Goal: Task Accomplishment & Management: Use online tool/utility

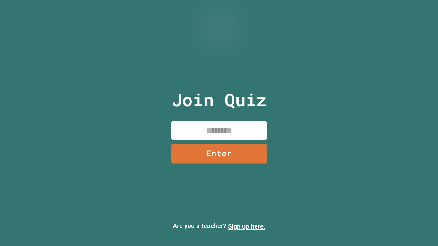
click at [223, 136] on input at bounding box center [219, 130] width 96 height 19
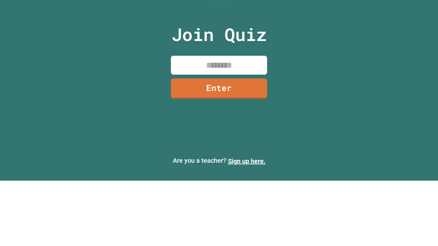
click at [310, 73] on div "Join Quiz Enter Are you a teacher? Sign up here." at bounding box center [219, 123] width 438 height 246
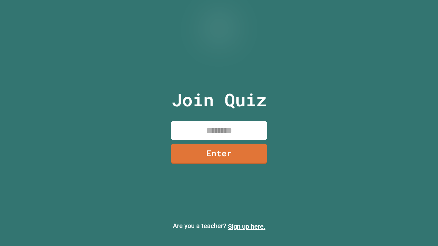
click at [207, 127] on input at bounding box center [219, 130] width 96 height 19
click at [400, 235] on div "Are you a teacher? Sign up here." at bounding box center [219, 226] width 438 height 21
click at [239, 133] on input at bounding box center [219, 130] width 96 height 19
type input "********"
click at [240, 148] on link "Enter" at bounding box center [219, 153] width 98 height 21
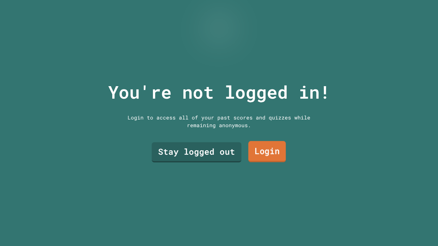
click at [257, 153] on link "Login" at bounding box center [267, 151] width 38 height 21
click at [173, 147] on link "Stay logged out" at bounding box center [196, 151] width 91 height 21
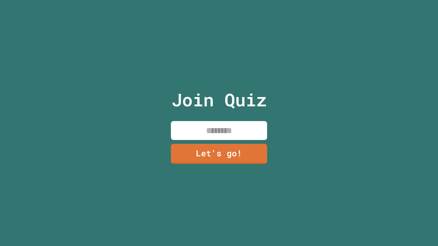
click at [222, 128] on input at bounding box center [219, 130] width 96 height 19
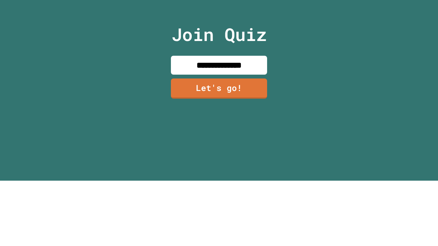
type input "**********"
click at [334, 161] on div "**********" at bounding box center [219, 123] width 438 height 246
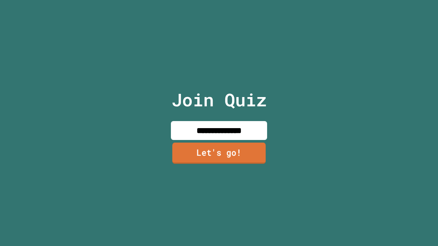
click at [207, 157] on link "Let's go!" at bounding box center [218, 153] width 93 height 21
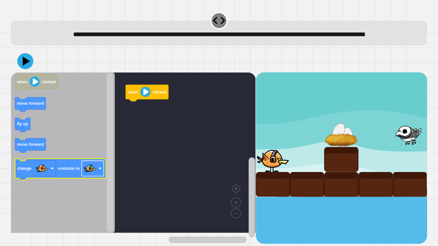
click at [94, 175] on image "Blockly Workspace" at bounding box center [90, 168] width 13 height 13
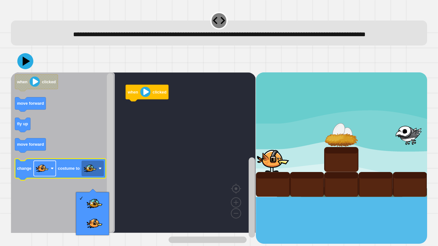
click at [40, 175] on image "Blockly Workspace" at bounding box center [42, 168] width 13 height 13
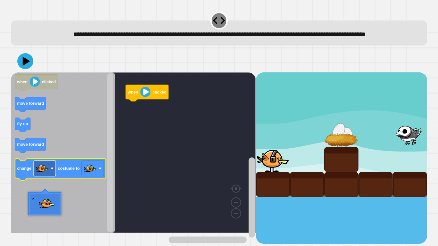
click at [40, 175] on image "Blockly Workspace" at bounding box center [42, 168] width 13 height 13
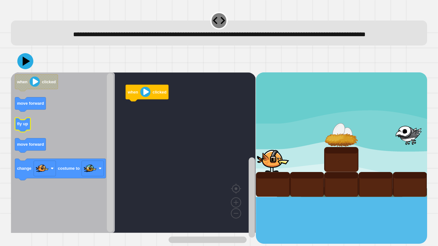
click at [20, 126] on text "fly up" at bounding box center [22, 124] width 11 height 5
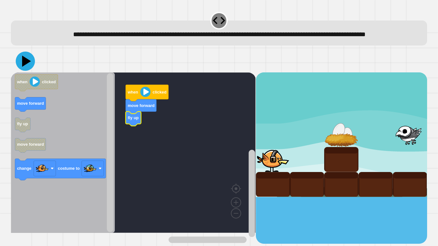
click at [24, 71] on icon at bounding box center [25, 61] width 19 height 19
click at [139, 147] on div "when clicked move forward fly up when clicked move forward fly up move forward …" at bounding box center [133, 158] width 245 height 172
click at [89, 158] on icon "when clicked move forward fly up move forward change costume to" at bounding box center [63, 152] width 104 height 161
click at [137, 143] on div "when clicked move forward fly up when clicked move forward fly up move forward …" at bounding box center [133, 158] width 245 height 172
click at [91, 144] on icon "when clicked move forward fly up move forward change costume to" at bounding box center [63, 152] width 104 height 161
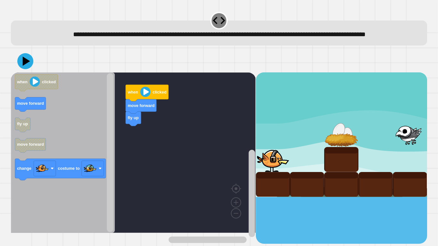
click at [73, 140] on icon "when clicked move forward fly up move forward change costume to" at bounding box center [63, 152] width 104 height 161
click at [113, 145] on div "when clicked move forward fly up when clicked move forward fly up move forward …" at bounding box center [133, 158] width 245 height 172
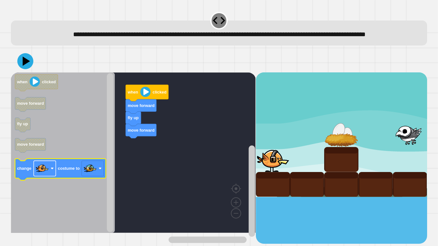
click at [51, 176] on rect "Blockly Workspace" at bounding box center [45, 168] width 22 height 15
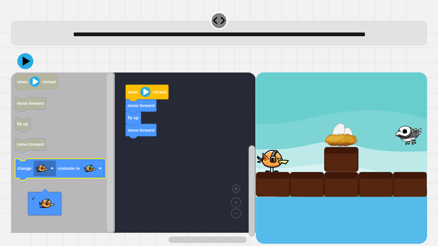
click at [61, 181] on icon "Blockly Workspace" at bounding box center [60, 169] width 91 height 21
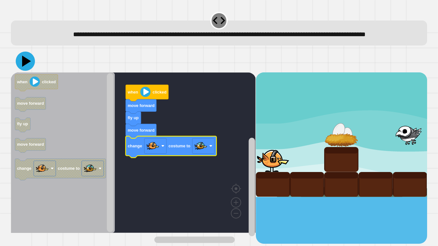
click at [25, 71] on icon at bounding box center [25, 61] width 19 height 19
click at [145, 97] on image "Blockly Workspace" at bounding box center [145, 92] width 10 height 10
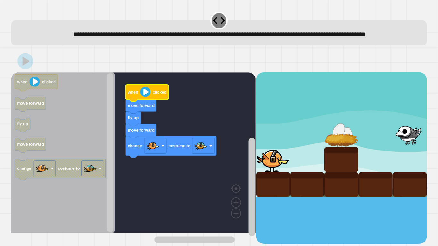
click at [150, 101] on icon "Blockly Workspace" at bounding box center [147, 93] width 43 height 17
